Goal: Task Accomplishment & Management: Use online tool/utility

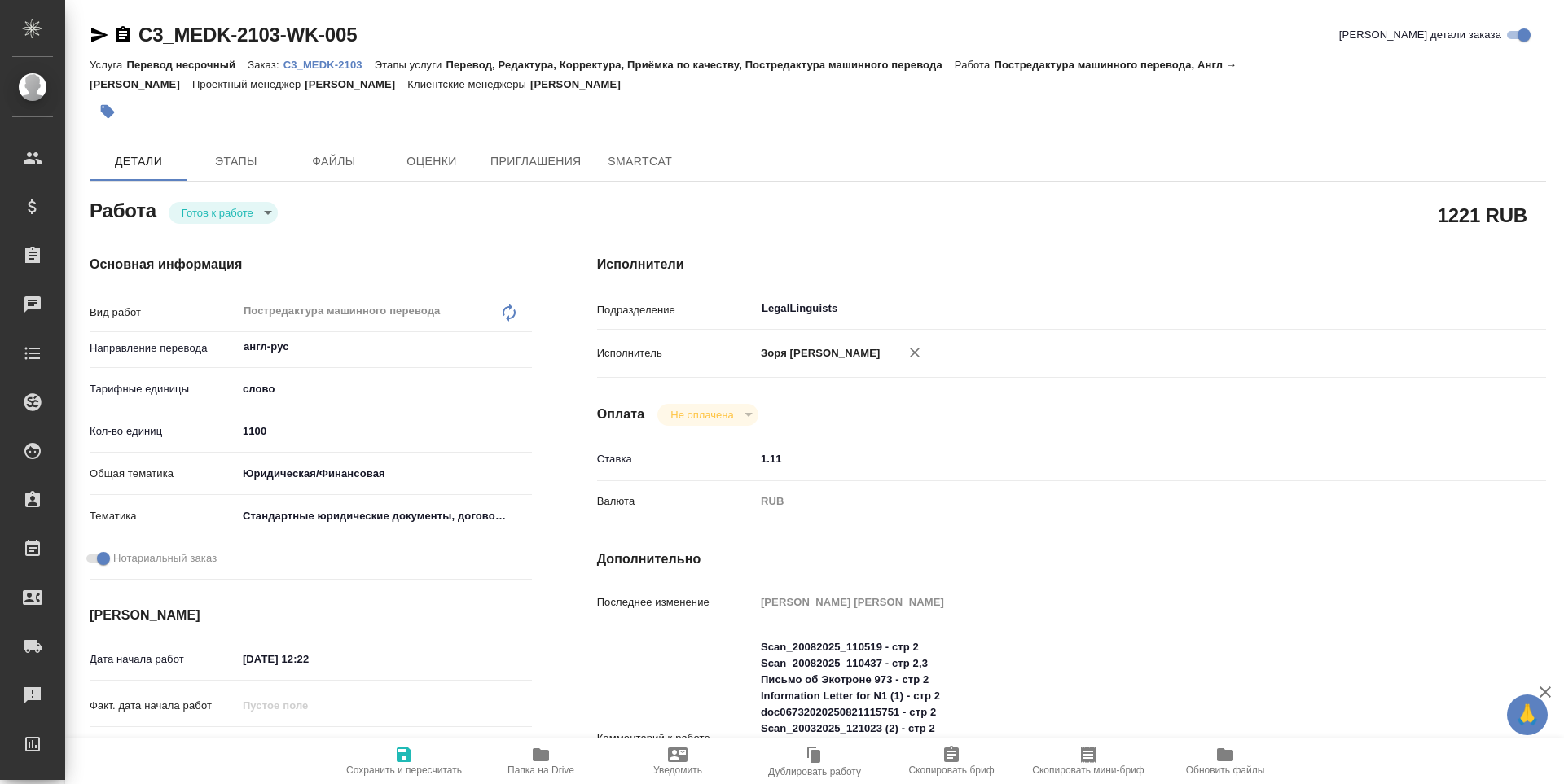
type textarea "x"
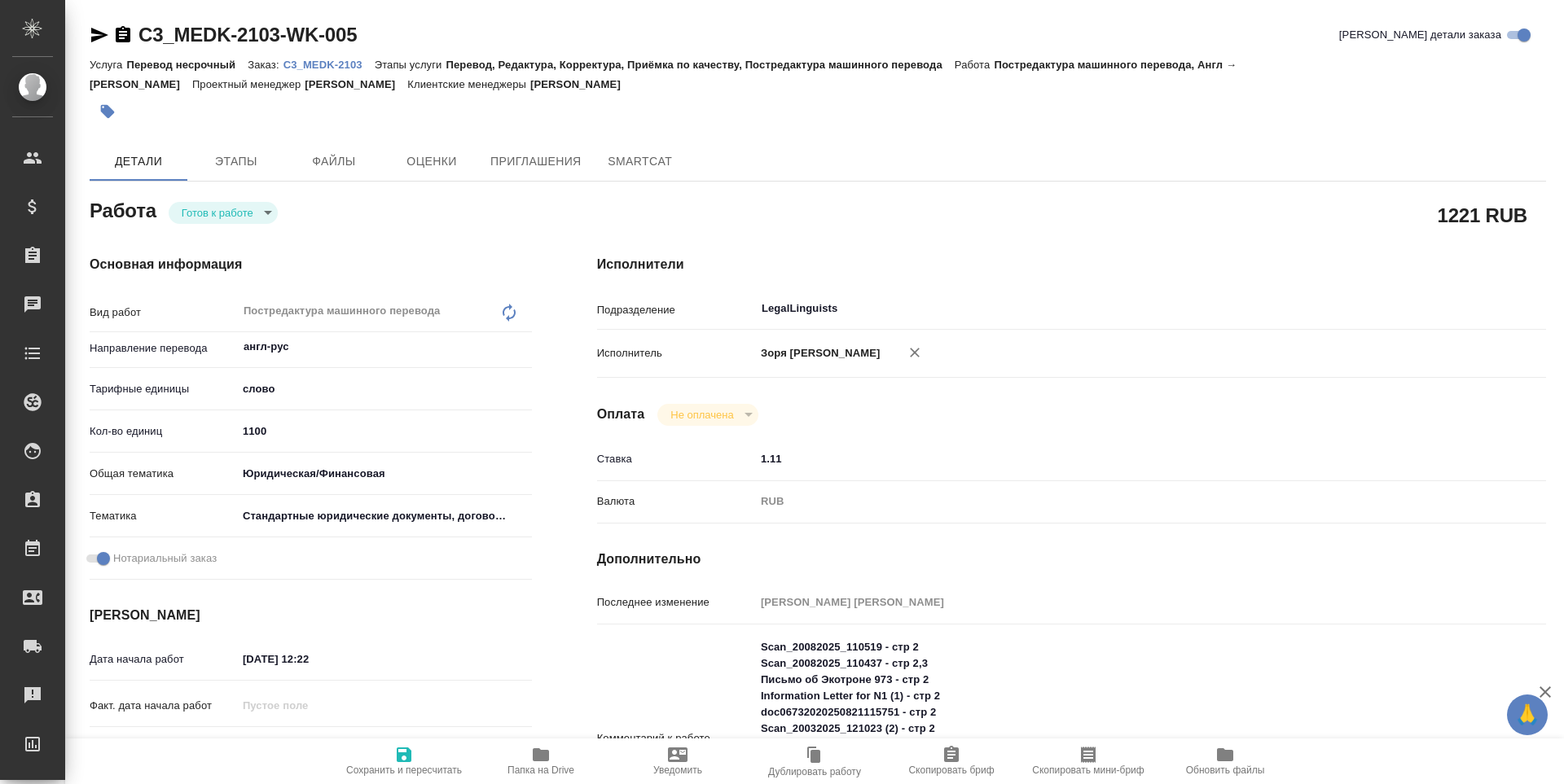
type textarea "x"
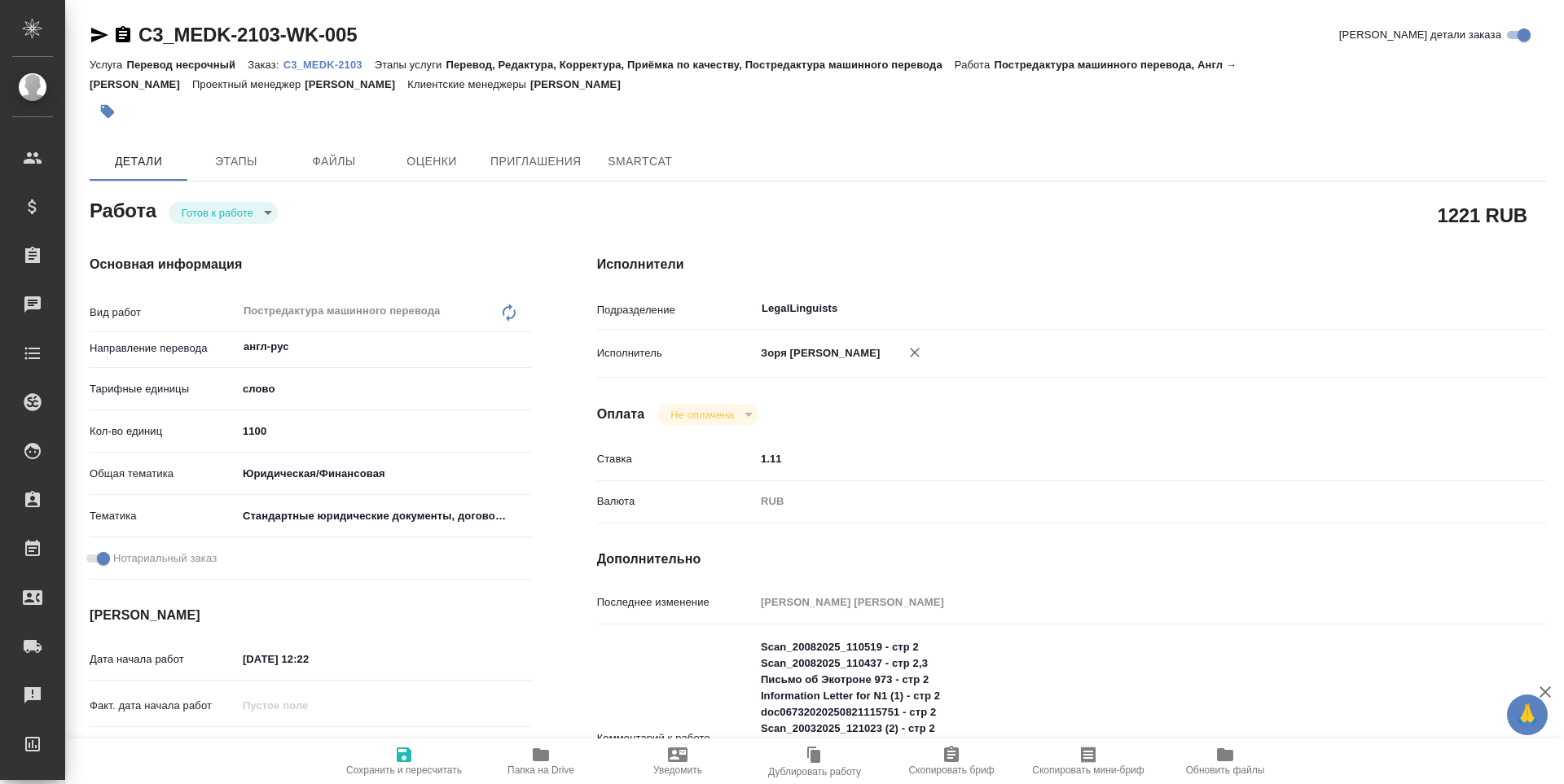
type textarea "x"
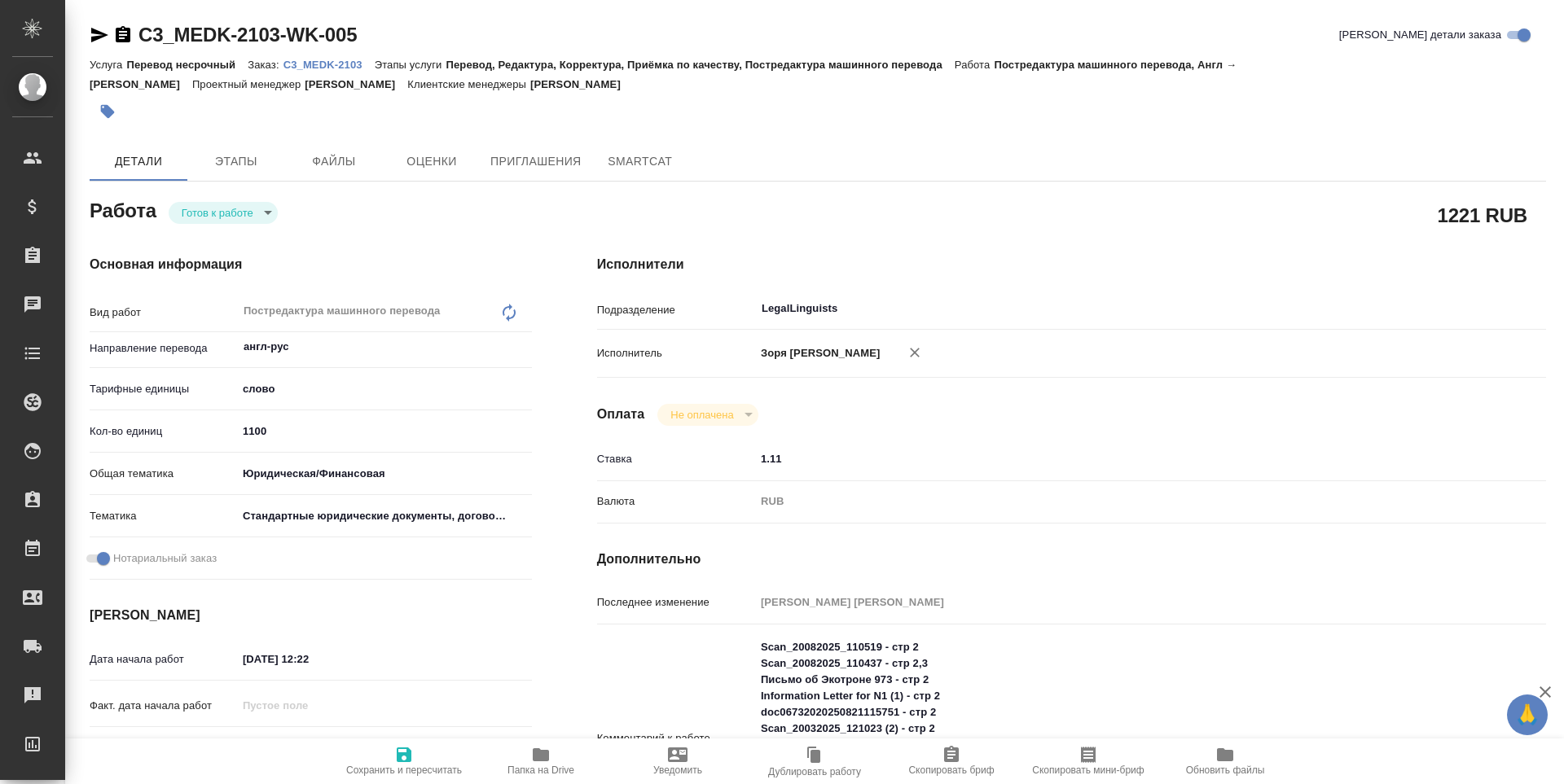
scroll to position [353, 0]
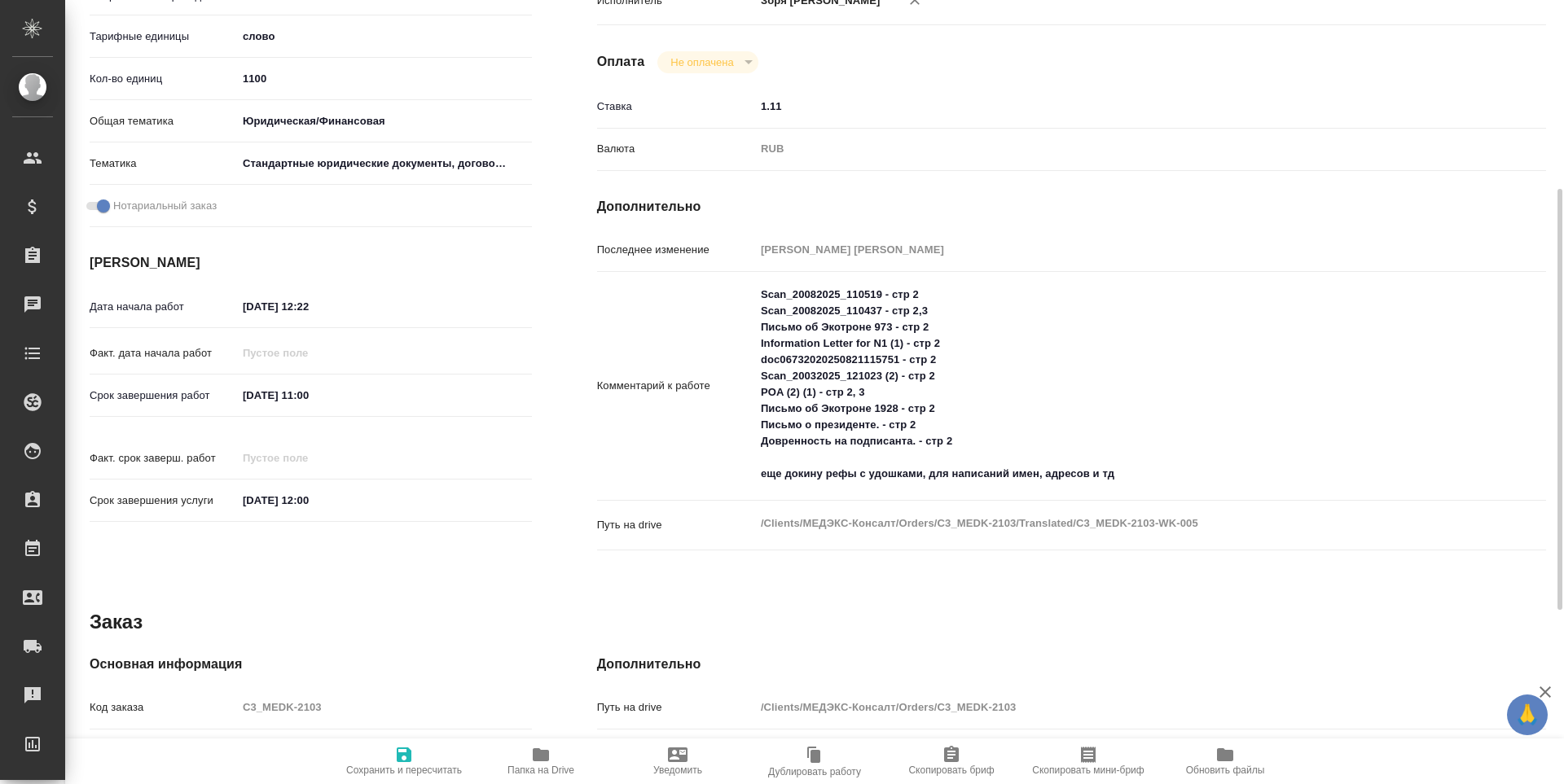
type textarea "x"
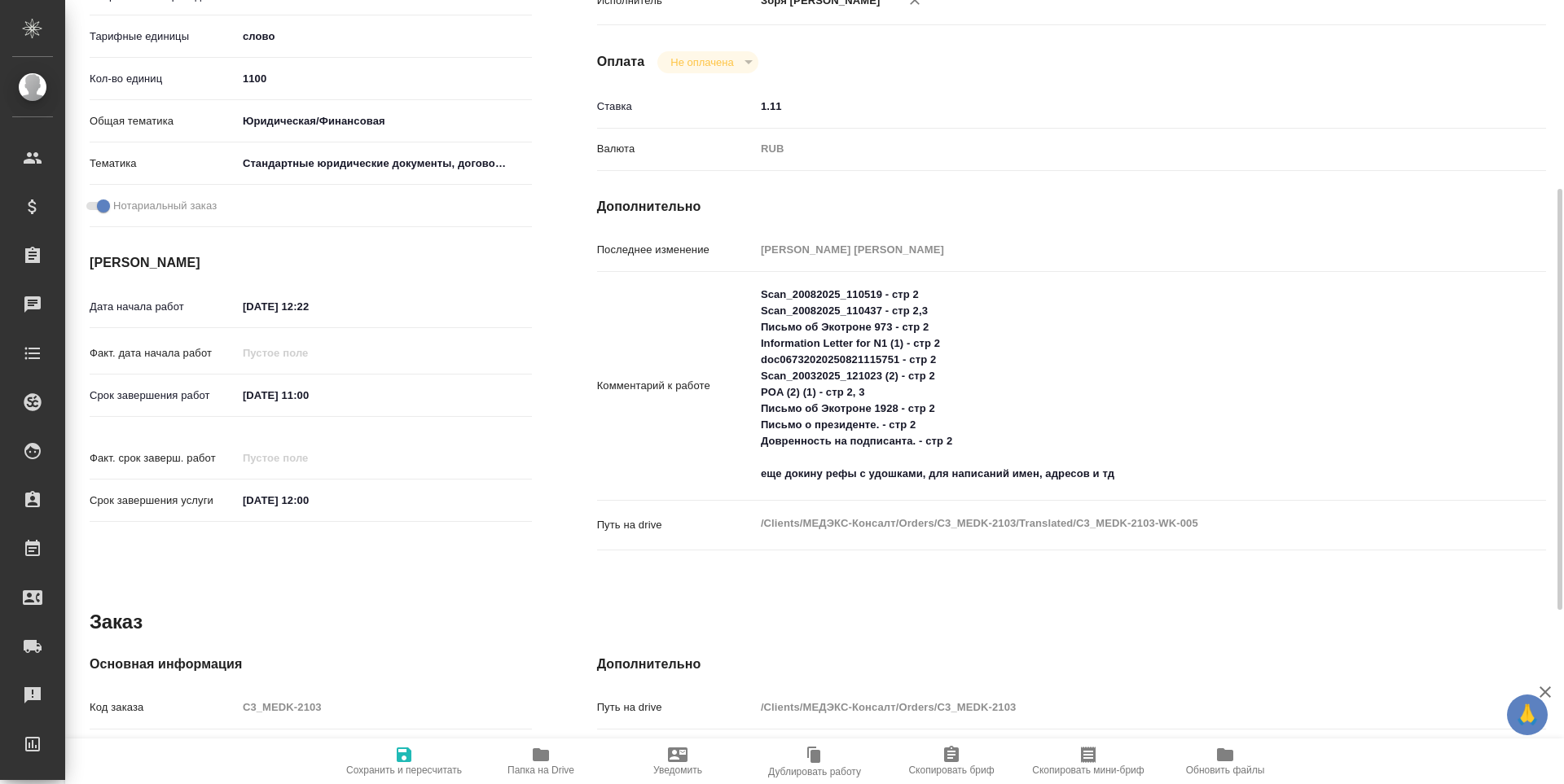
type textarea "x"
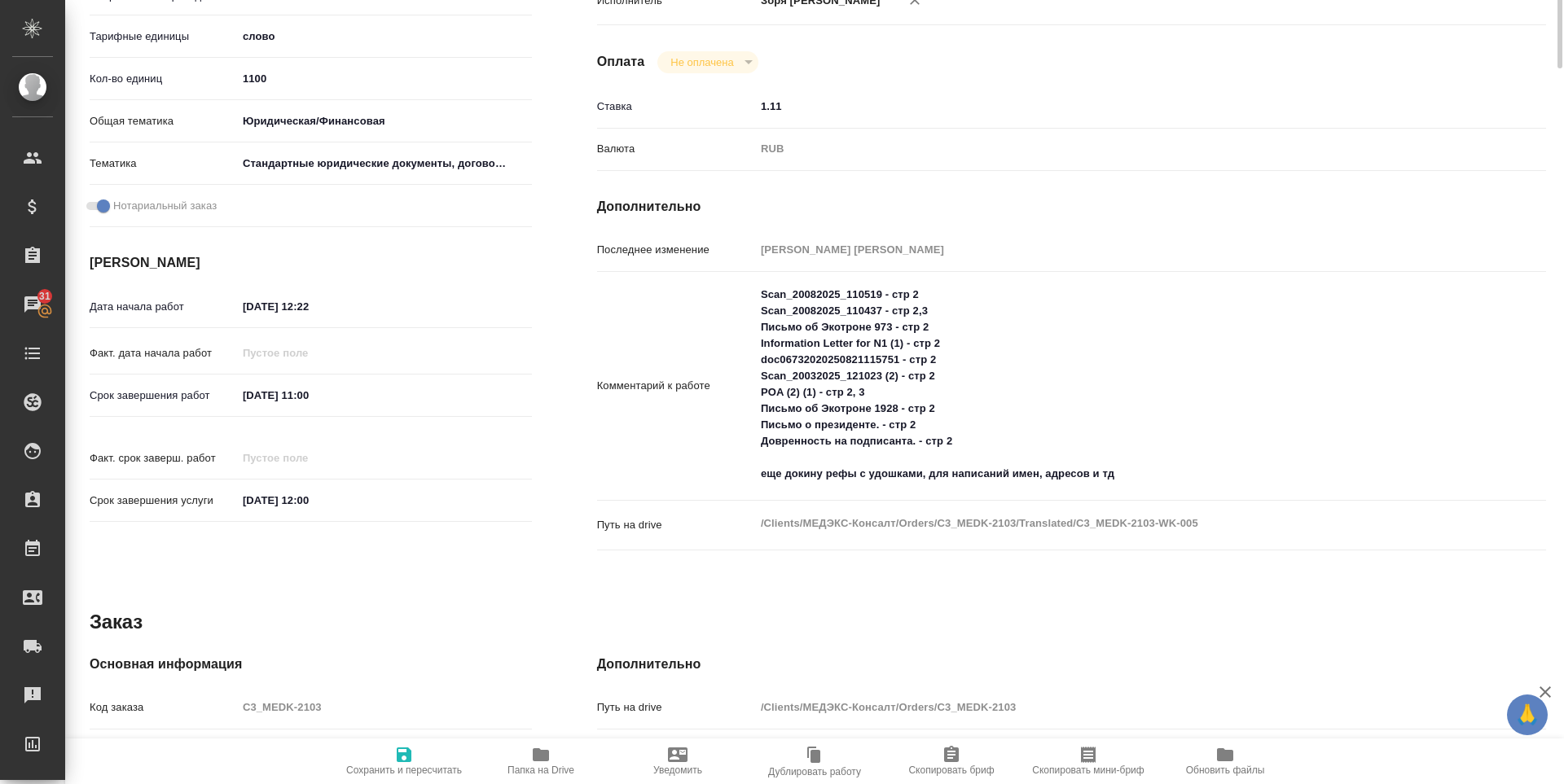
scroll to position [0, 0]
